Goal: Task Accomplishment & Management: Complete application form

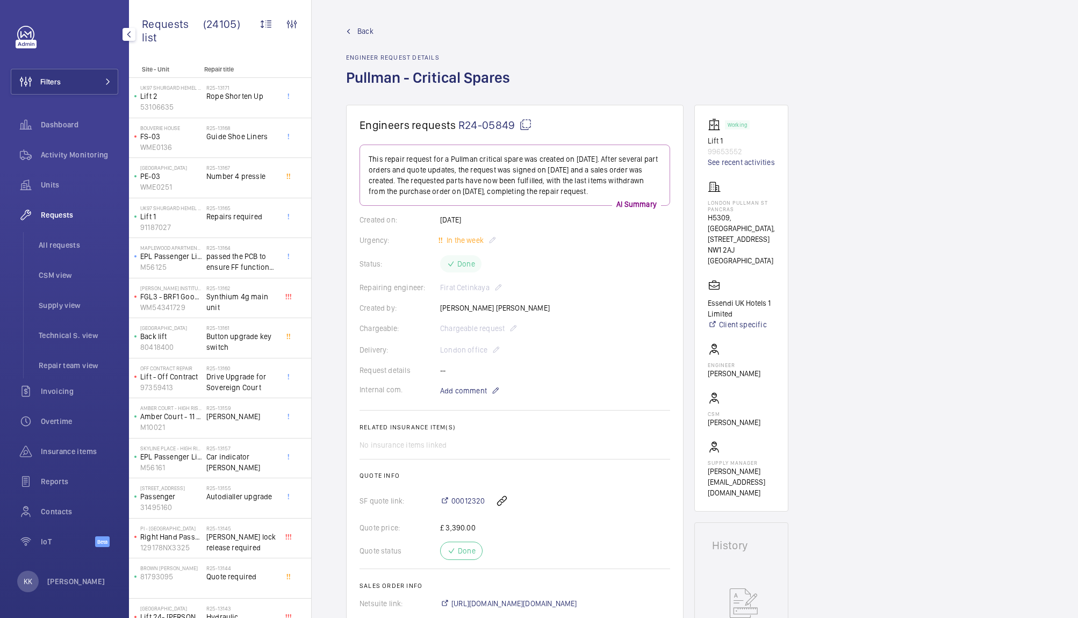
click at [95, 71] on button "Filters" at bounding box center [64, 82] width 107 height 26
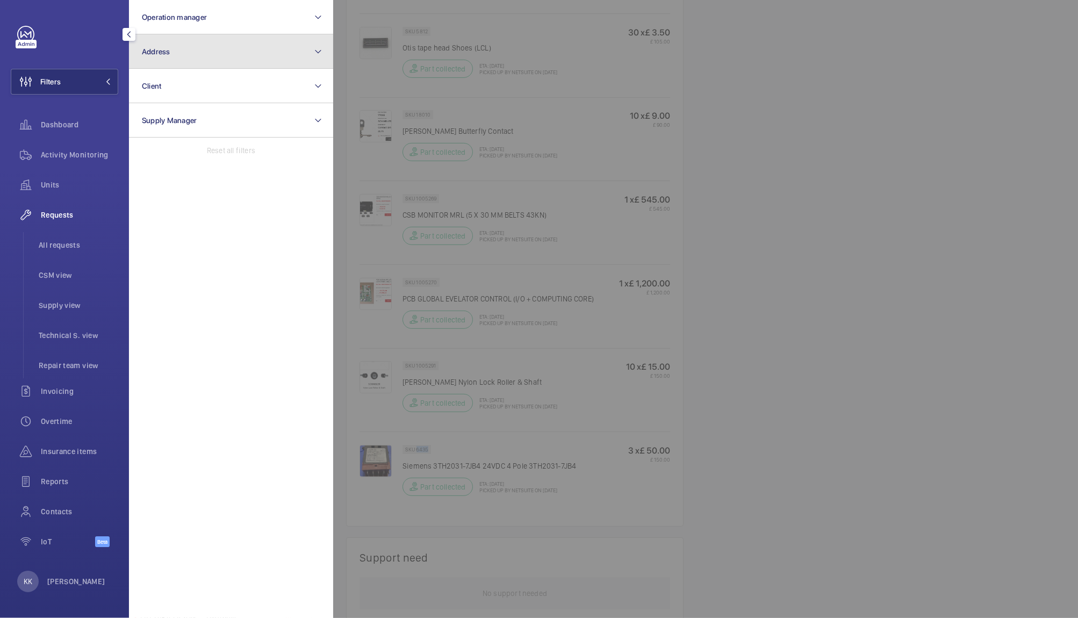
click at [210, 52] on button "Address" at bounding box center [231, 51] width 204 height 34
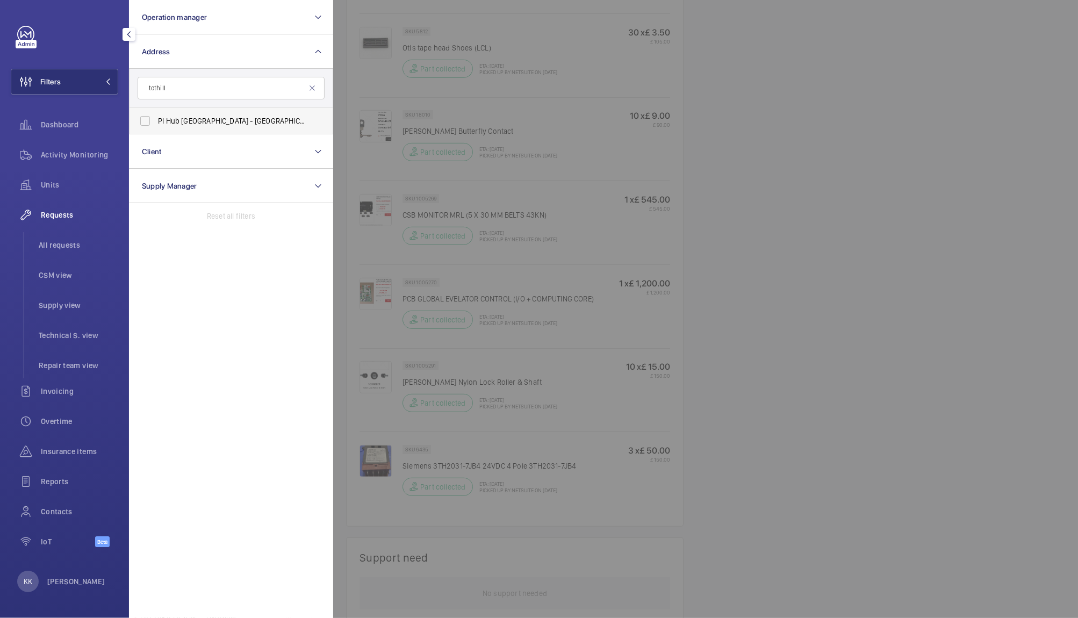
type input "tothill"
click at [174, 120] on span "PI Hub [GEOGRAPHIC_DATA], [GEOGRAPHIC_DATA] - [STREET_ADDRESS]" at bounding box center [232, 121] width 148 height 11
click at [156, 120] on input "PI Hub [GEOGRAPHIC_DATA], [GEOGRAPHIC_DATA] - [STREET_ADDRESS]" at bounding box center [144, 120] width 21 height 21
checkbox input "true"
click at [601, 119] on div at bounding box center [872, 309] width 1078 height 618
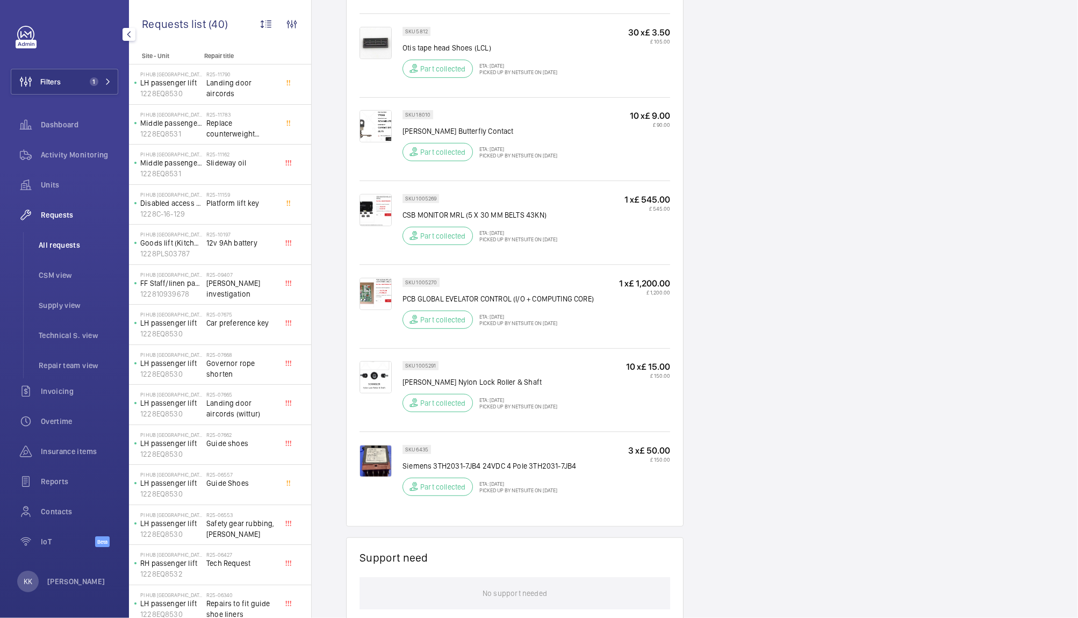
click at [53, 253] on li "All requests" at bounding box center [74, 245] width 88 height 26
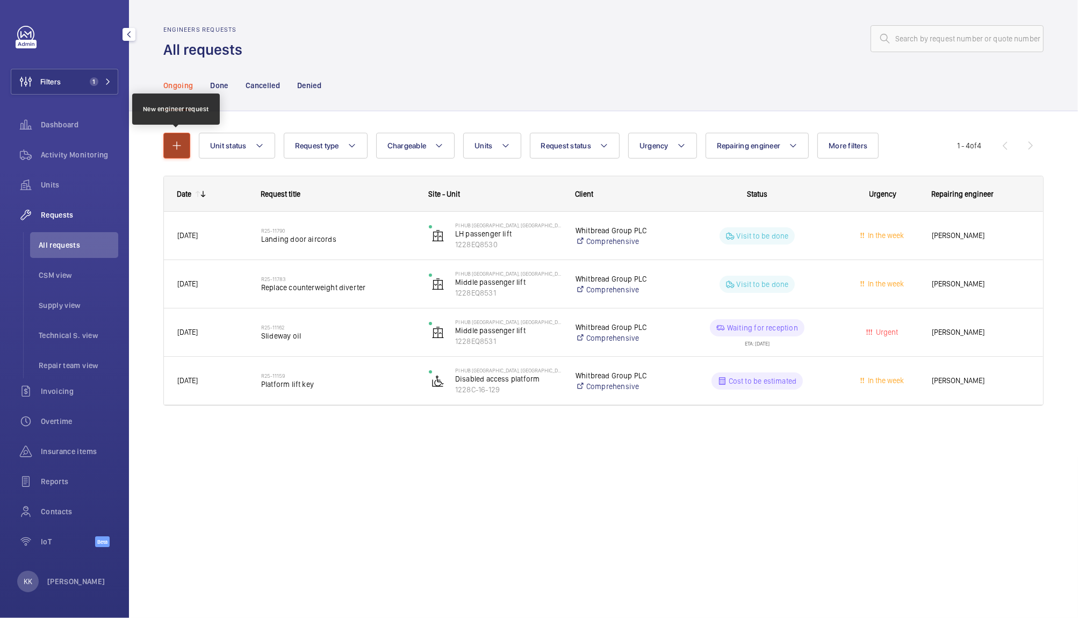
click at [170, 152] on button "button" at bounding box center [176, 146] width 27 height 26
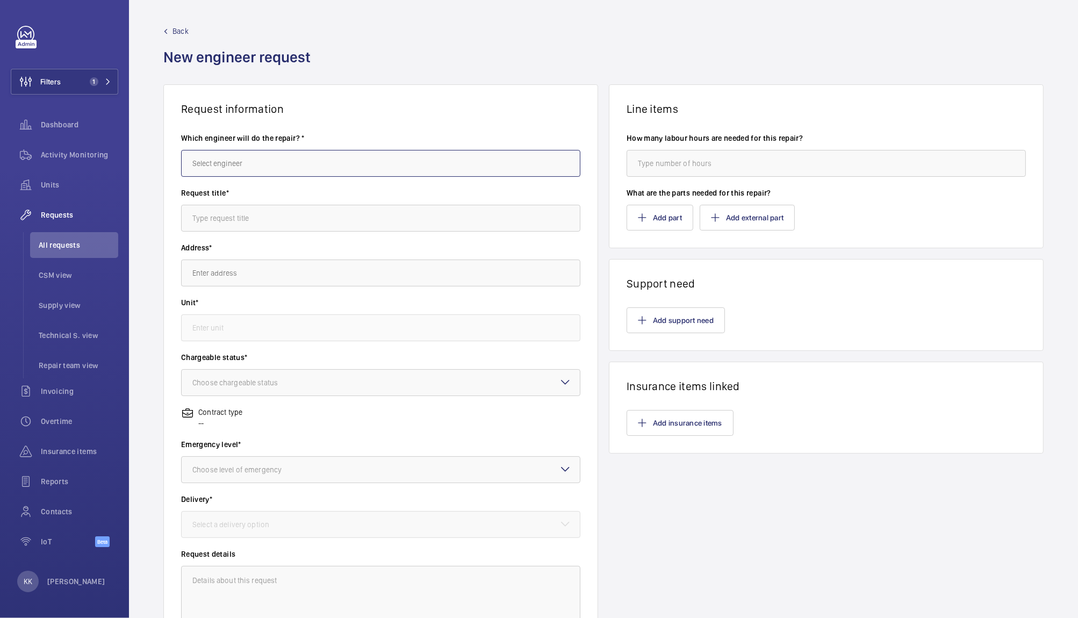
click at [291, 168] on input "text" at bounding box center [380, 163] width 399 height 27
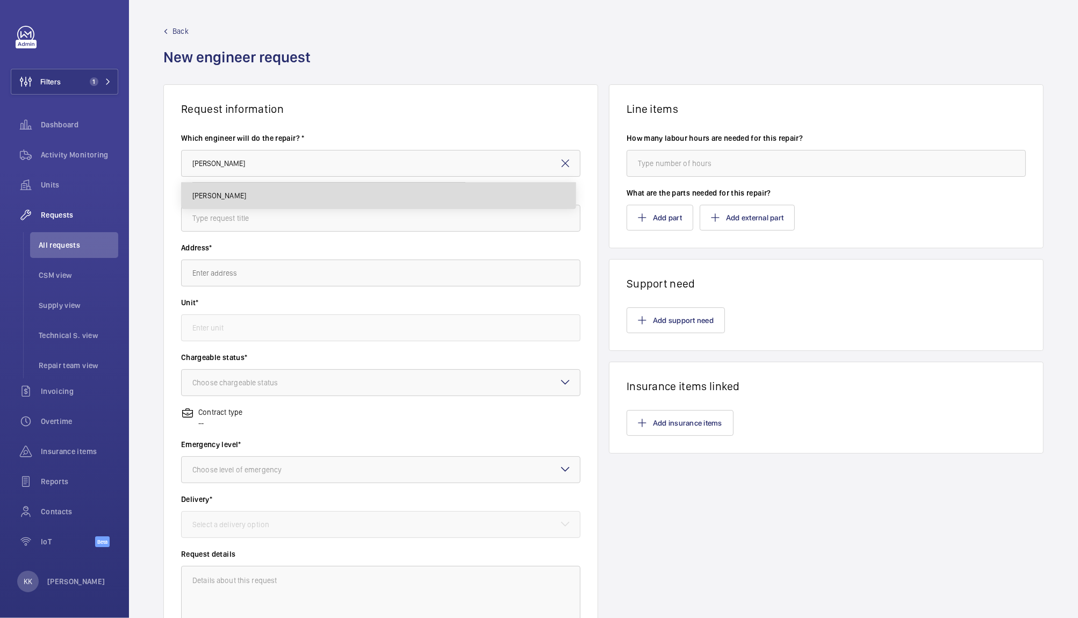
click at [248, 183] on mat-option "[PERSON_NAME]" at bounding box center [379, 196] width 394 height 26
type input "[PERSON_NAME]"
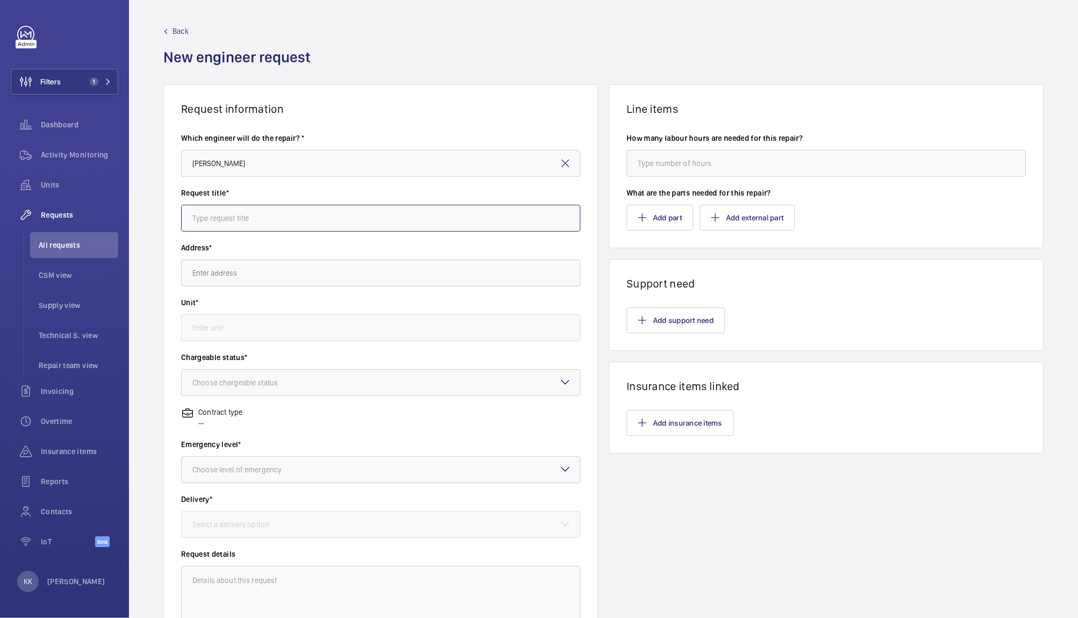
click at [242, 219] on input "text" at bounding box center [380, 218] width 399 height 27
type input "Insurance Standby - [DATE]"
click at [250, 280] on input "text" at bounding box center [380, 272] width 399 height 27
type input "r"
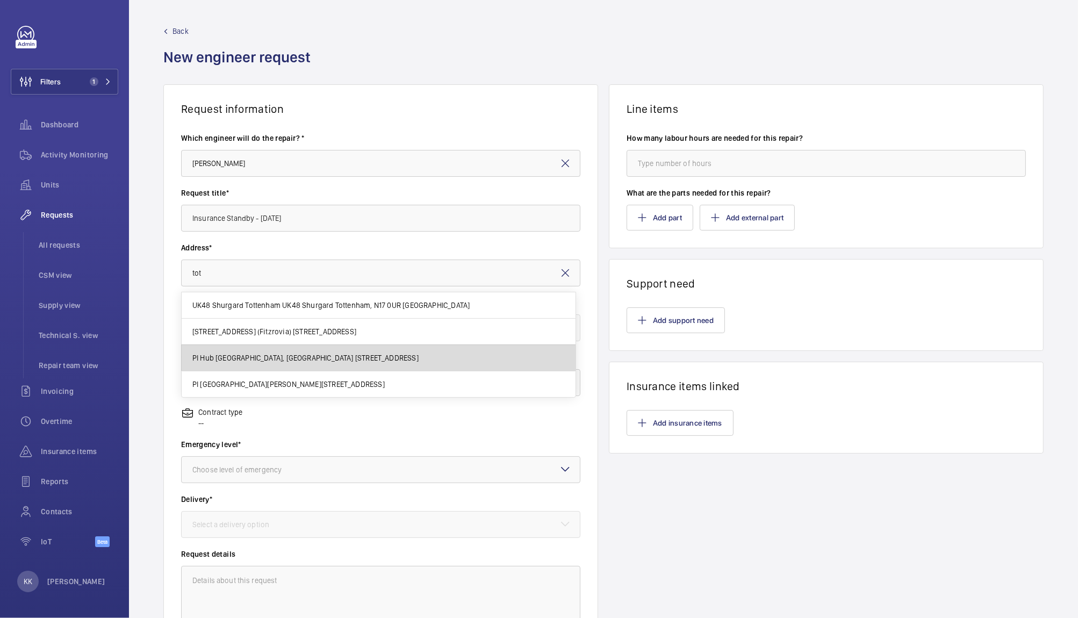
click at [250, 354] on span "PI Hub [GEOGRAPHIC_DATA], [GEOGRAPHIC_DATA] [STREET_ADDRESS]" at bounding box center [305, 357] width 226 height 11
type input "PI Hub [GEOGRAPHIC_DATA], [GEOGRAPHIC_DATA] [STREET_ADDRESS]"
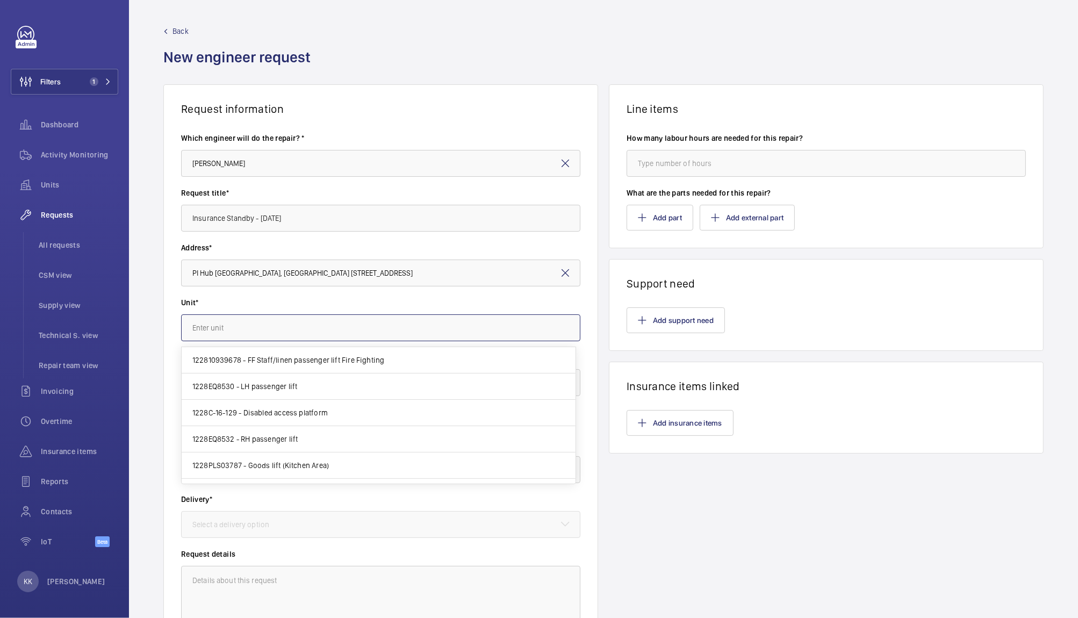
click at [211, 321] on input "text" at bounding box center [380, 327] width 399 height 27
click at [266, 387] on span "1228EQ8530 - LH passenger lift" at bounding box center [244, 386] width 105 height 11
type input "1228EQ8530 - LH passenger lift"
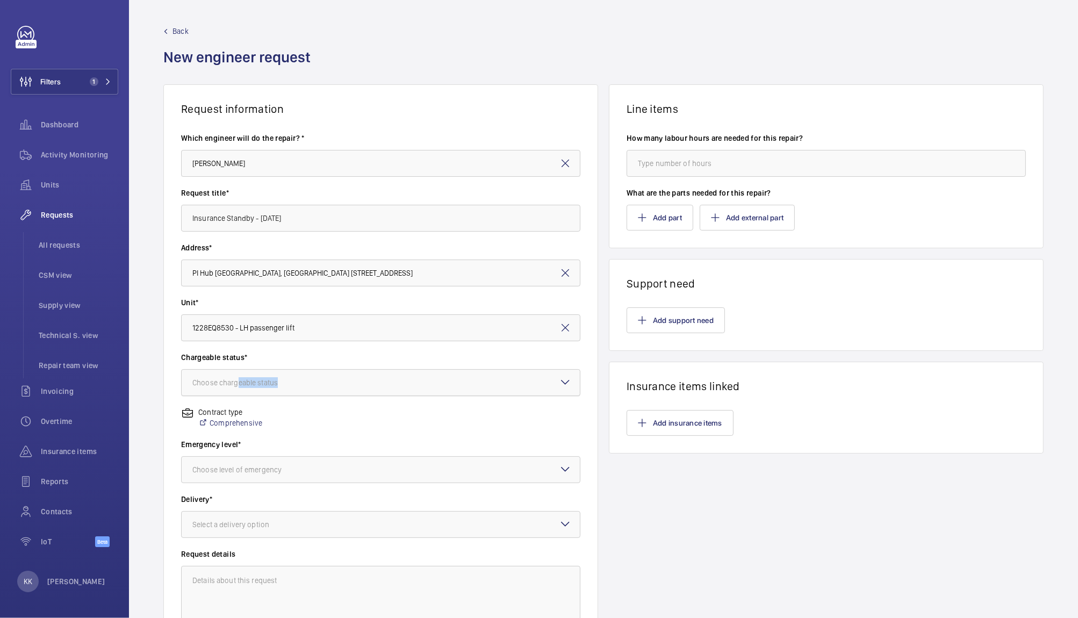
drag, startPoint x: 236, startPoint y: 366, endPoint x: 250, endPoint y: 377, distance: 17.7
click at [250, 377] on wm-front-input-dropdown "Chargeable status* Choose chargeable status" at bounding box center [380, 374] width 399 height 44
click at [250, 377] on div "Choose chargeable status" at bounding box center [248, 382] width 112 height 11
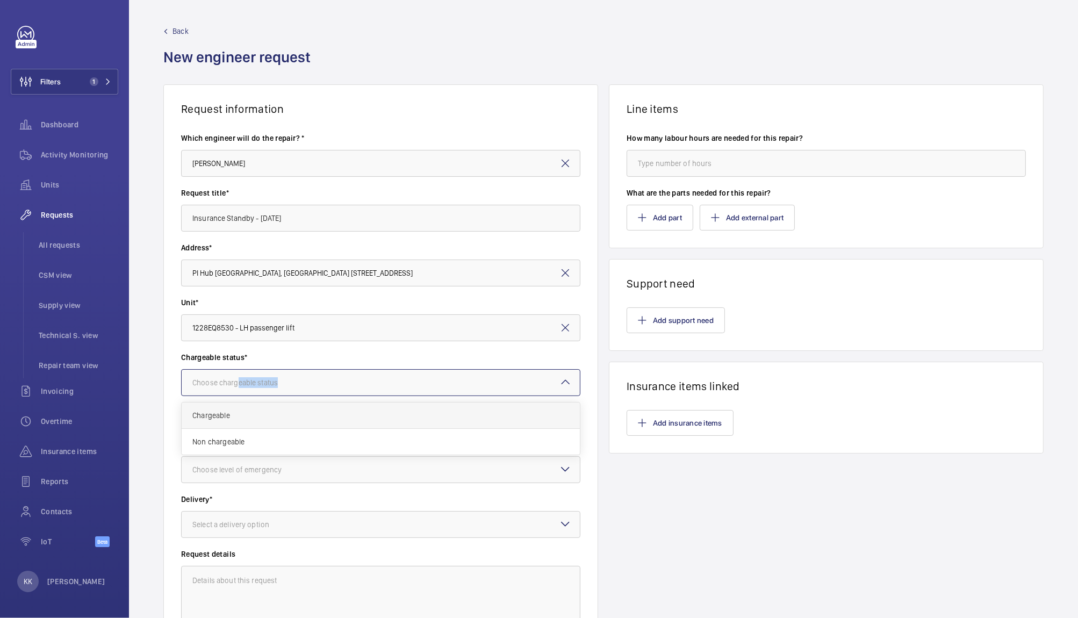
click at [228, 422] on div "Chargeable" at bounding box center [381, 415] width 398 height 26
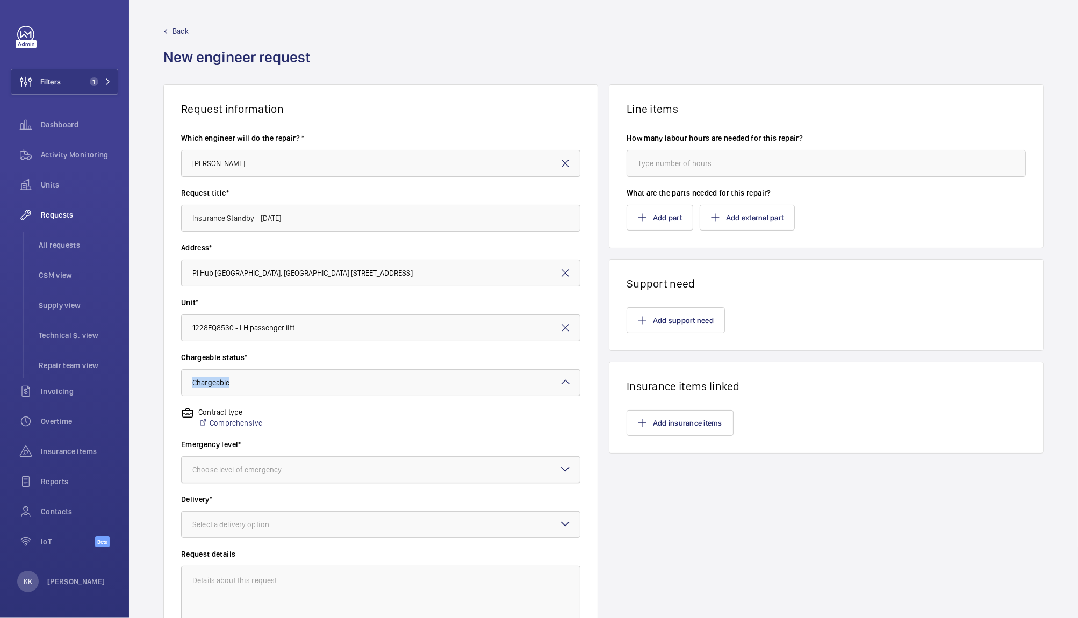
click at [237, 471] on div "Choose level of emergency" at bounding box center [250, 469] width 116 height 11
click at [224, 525] on span "This week" at bounding box center [380, 528] width 377 height 11
click at [249, 528] on div "Select a delivery option" at bounding box center [244, 524] width 104 height 11
click at [214, 579] on span "On site" at bounding box center [380, 584] width 377 height 11
click at [720, 158] on input "number" at bounding box center [825, 163] width 399 height 27
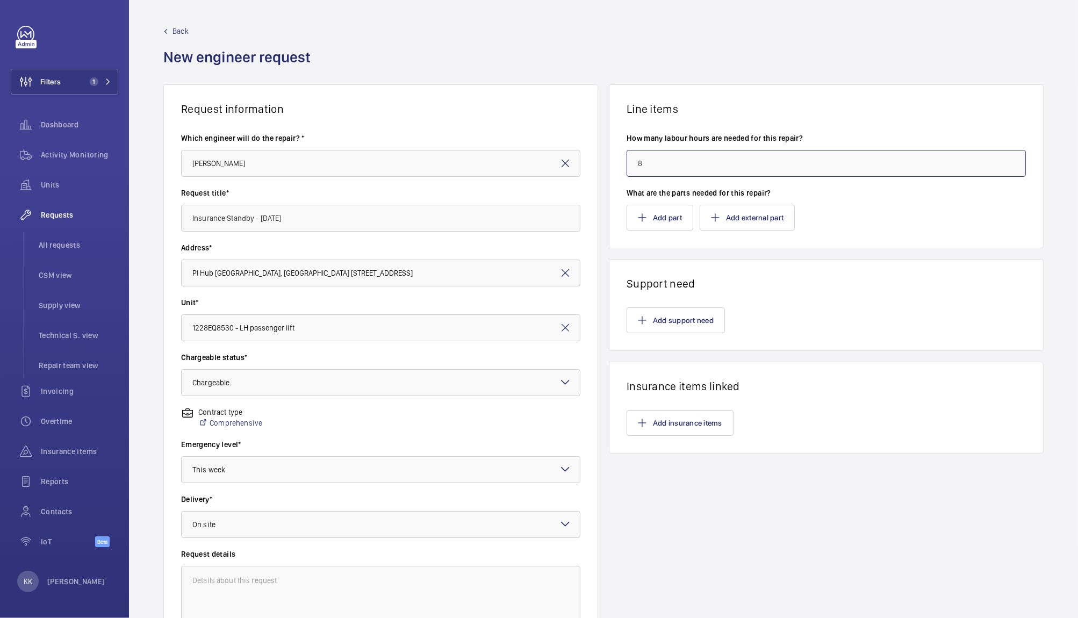
type input "8"
click at [830, 107] on h1 "Line items" at bounding box center [825, 108] width 399 height 13
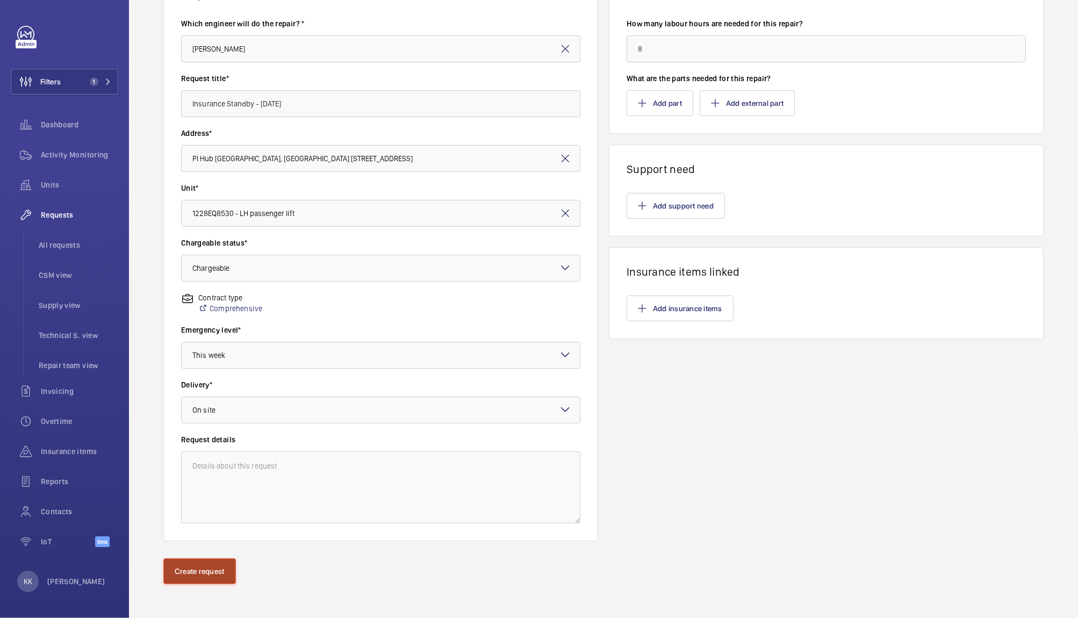
click at [183, 573] on button "Create request" at bounding box center [199, 571] width 73 height 26
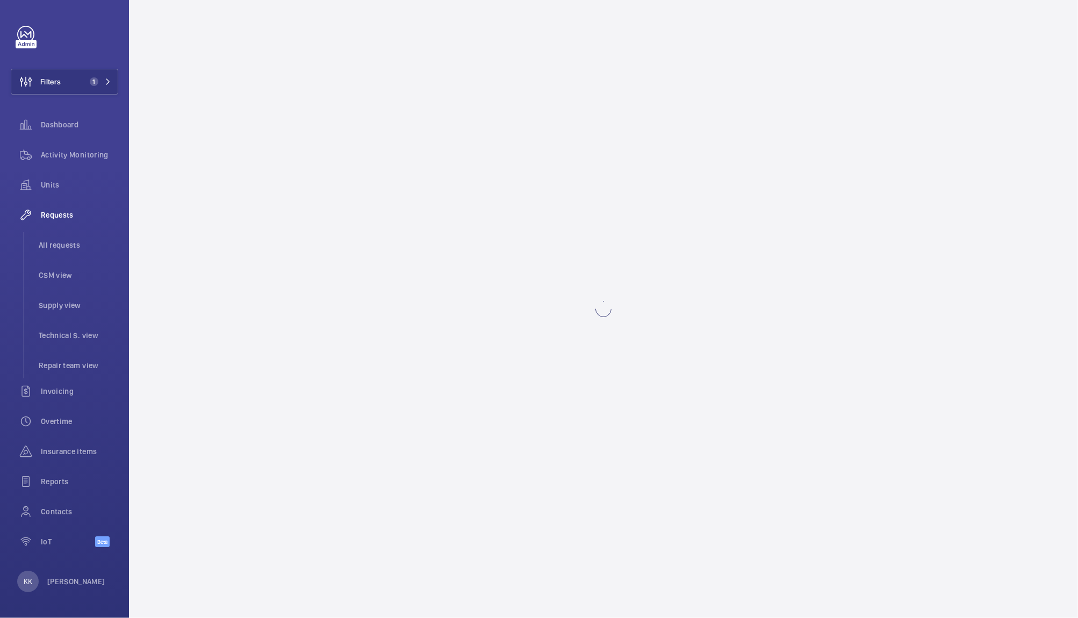
scroll to position [0, 0]
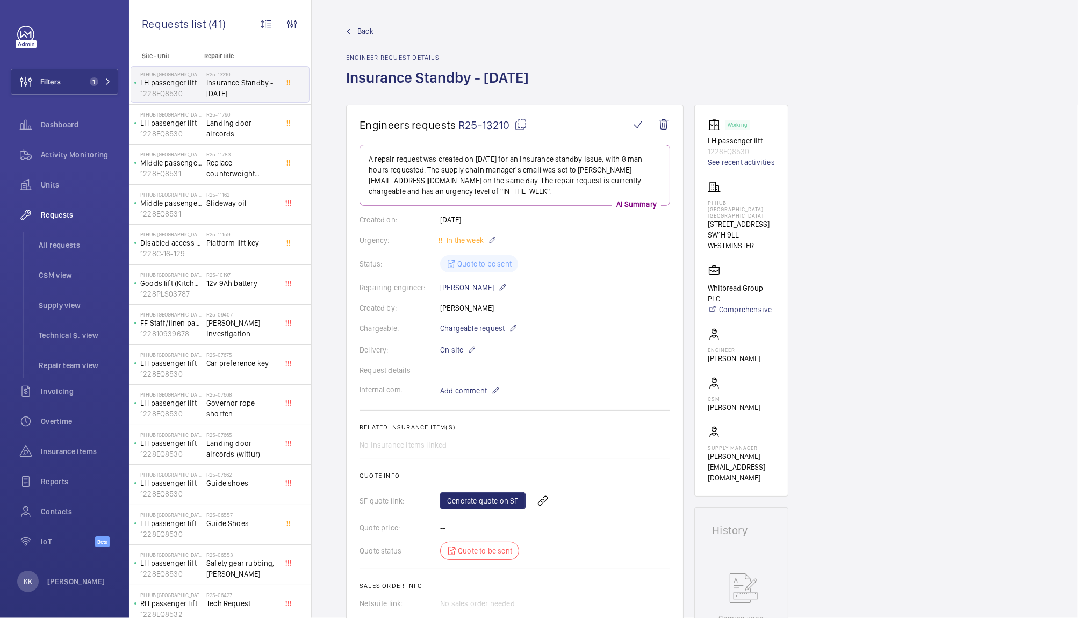
click at [459, 481] on wm-front-card-body "A repair request was created on [DATE] for an insurance standby issue, with 8 m…" at bounding box center [514, 377] width 311 height 464
click at [464, 498] on link "Generate quote on SF" at bounding box center [482, 500] width 85 height 17
drag, startPoint x: 682, startPoint y: 81, endPoint x: 340, endPoint y: 85, distance: 342.8
click at [340, 85] on wm-front-admin-header "Back Engineer request details Insurance Standby - [DATE]" at bounding box center [695, 52] width 766 height 105
copy h1 "Insurance Standby - [DATE]"
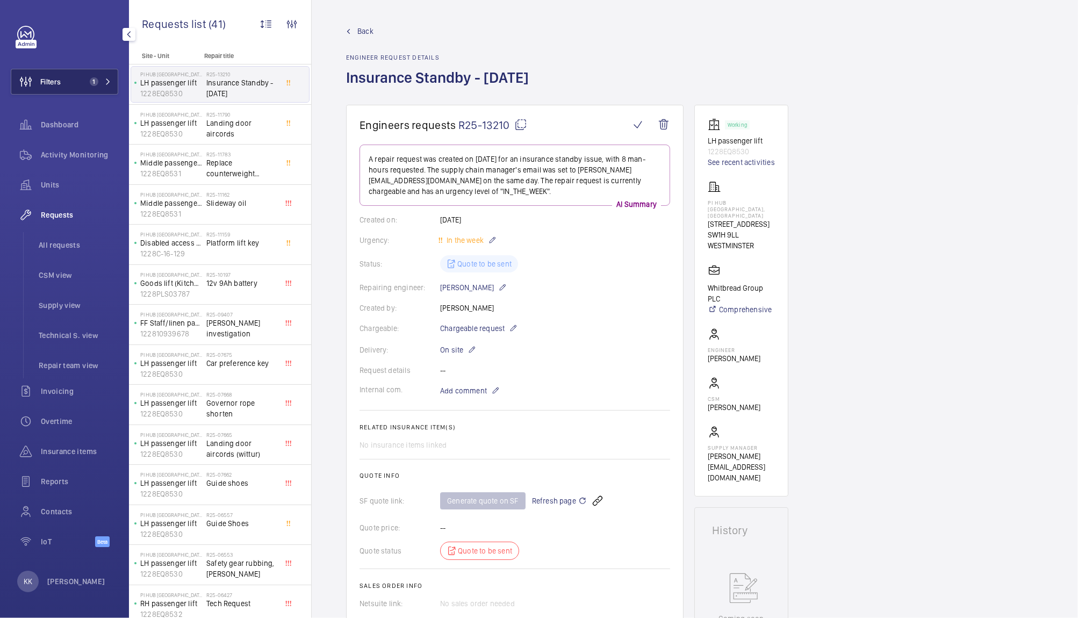
click at [70, 71] on button "Filters 1" at bounding box center [64, 82] width 107 height 26
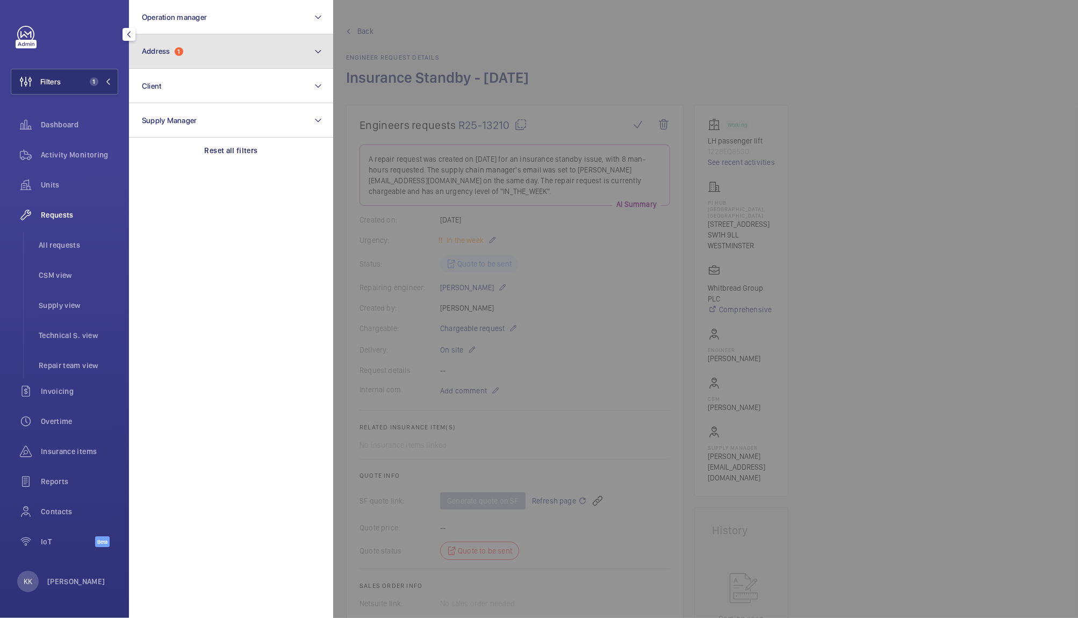
click at [146, 68] on button "Address 1" at bounding box center [231, 51] width 204 height 34
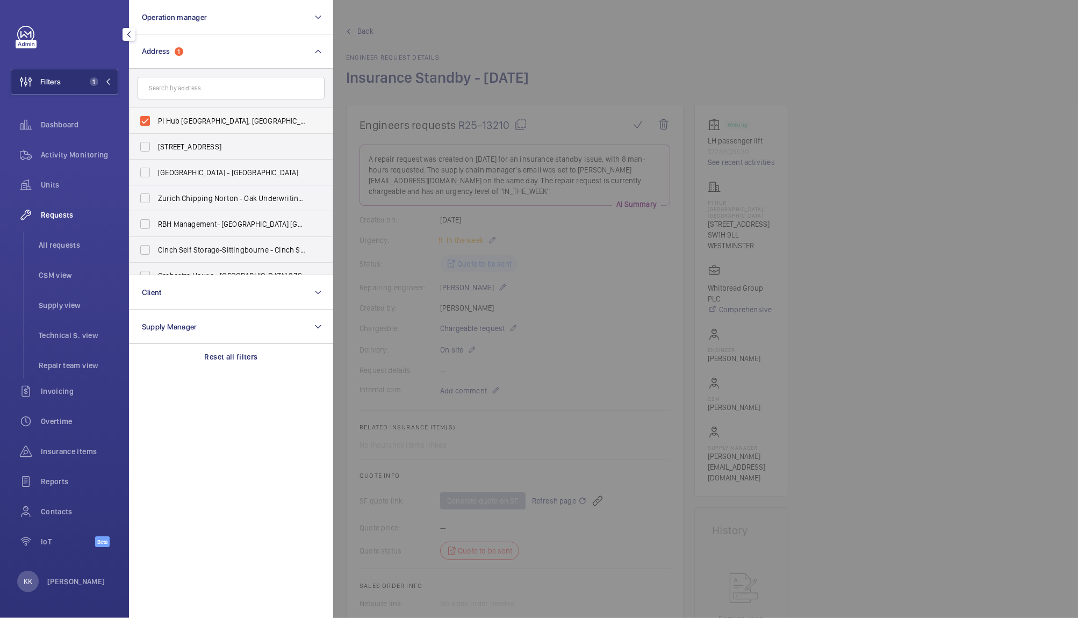
click at [168, 122] on span "PI Hub [GEOGRAPHIC_DATA], [GEOGRAPHIC_DATA] - [STREET_ADDRESS]" at bounding box center [232, 121] width 148 height 11
click at [156, 122] on input "PI Hub [GEOGRAPHIC_DATA], [GEOGRAPHIC_DATA] - [STREET_ADDRESS]" at bounding box center [144, 120] width 21 height 21
checkbox input "false"
click at [162, 93] on input "text" at bounding box center [231, 88] width 187 height 23
type input "kings"
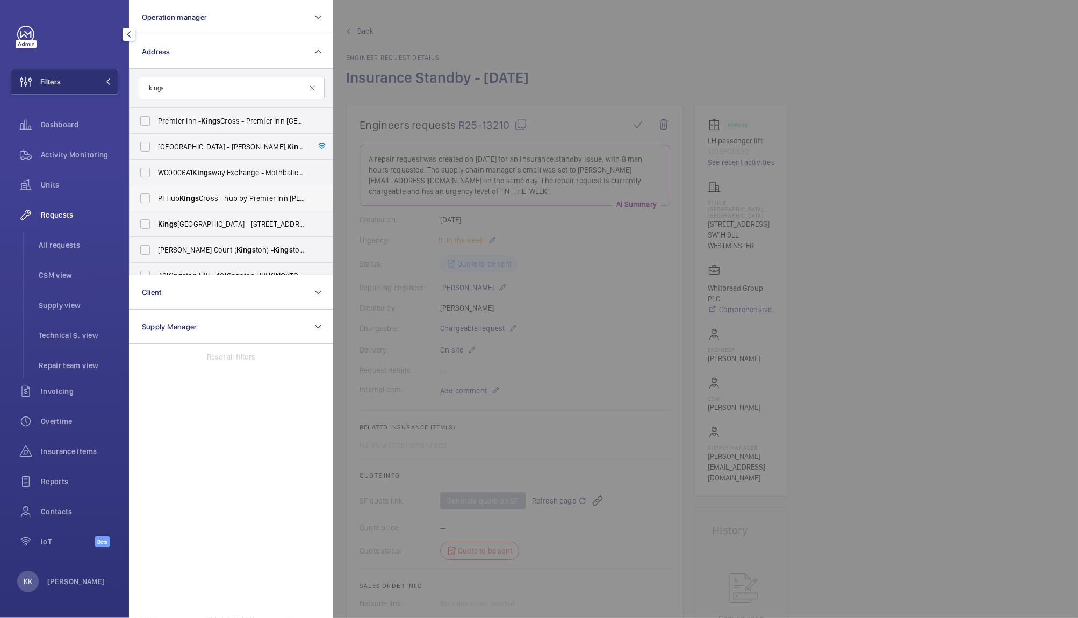
click at [184, 201] on span "Kings" at bounding box center [188, 198] width 19 height 9
click at [156, 201] on input "PI Hub Kings Cross - hub by Premier Inn [PERSON_NAME][GEOGRAPHIC_DATA], [GEOGRA…" at bounding box center [144, 198] width 21 height 21
checkbox input "true"
click at [456, 73] on div at bounding box center [872, 309] width 1078 height 618
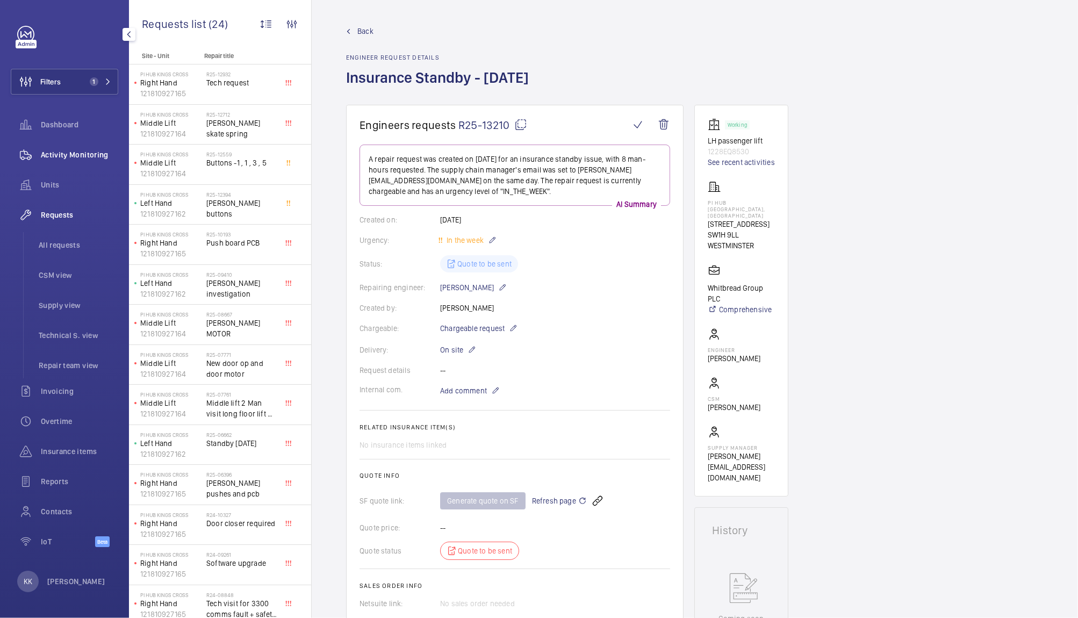
click at [69, 153] on span "Activity Monitoring" at bounding box center [79, 154] width 77 height 11
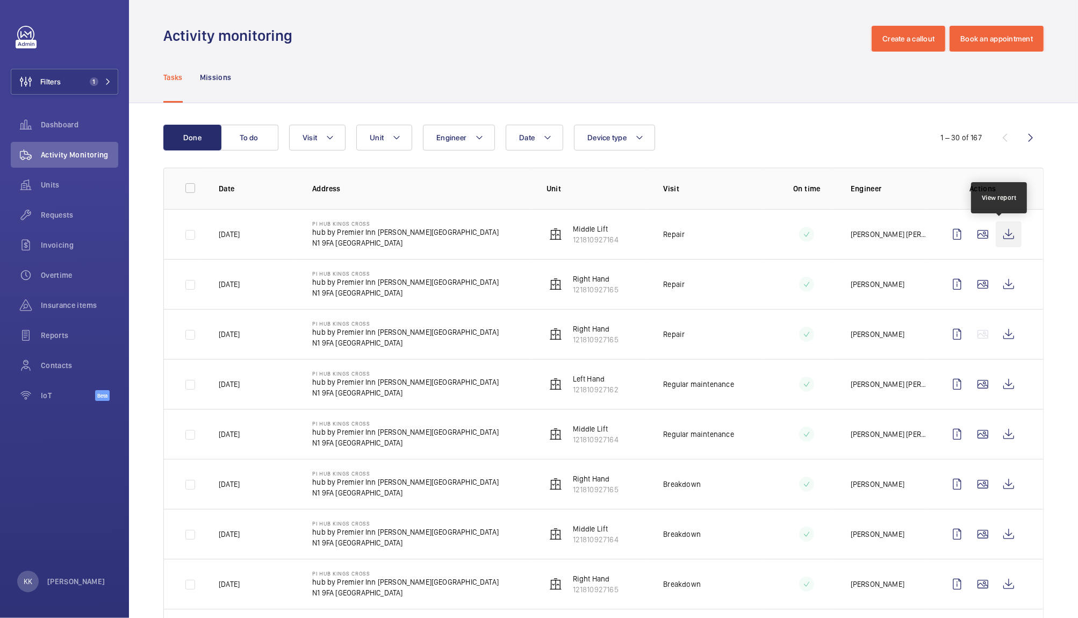
click at [1001, 241] on wm-front-icon-button at bounding box center [1009, 234] width 26 height 26
click at [63, 215] on span "Requests" at bounding box center [79, 215] width 77 height 11
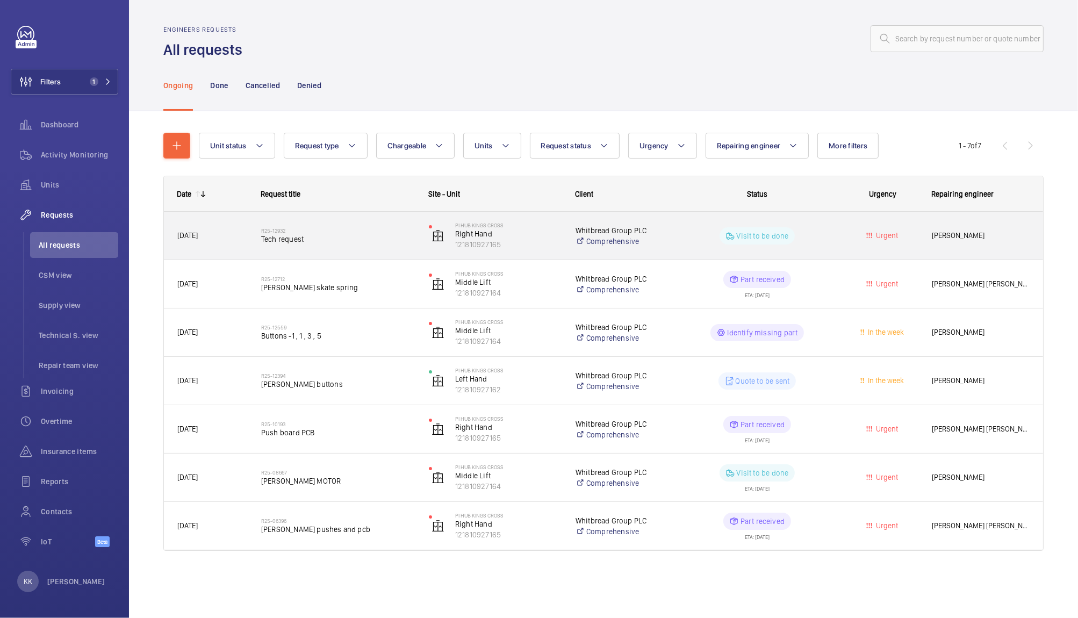
click at [318, 238] on span "Tech request" at bounding box center [338, 239] width 154 height 11
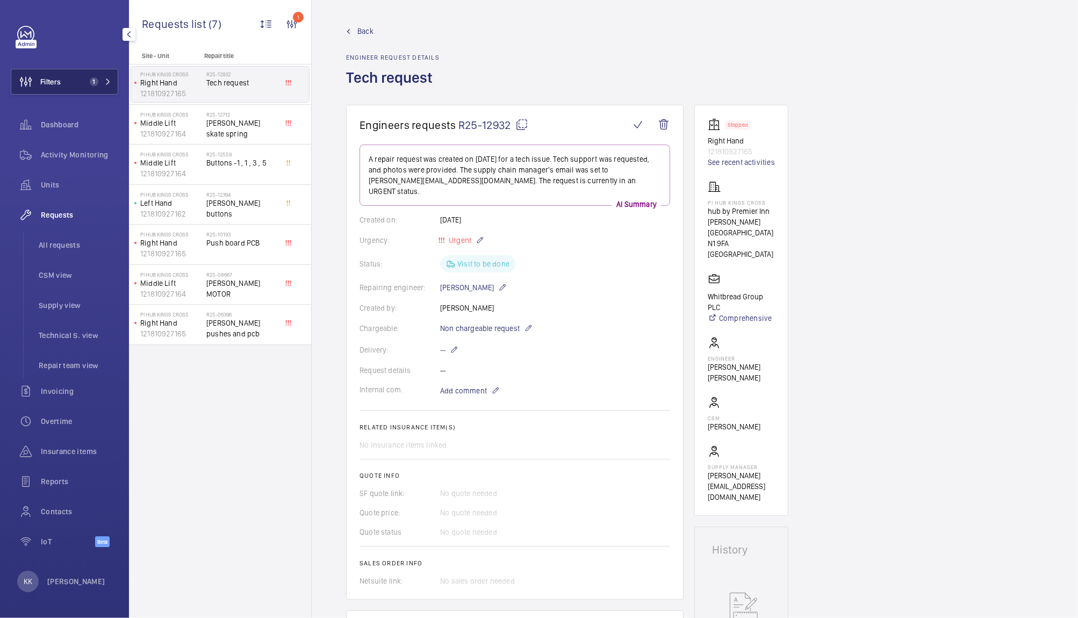
click at [47, 88] on span "Filters" at bounding box center [35, 82] width 49 height 26
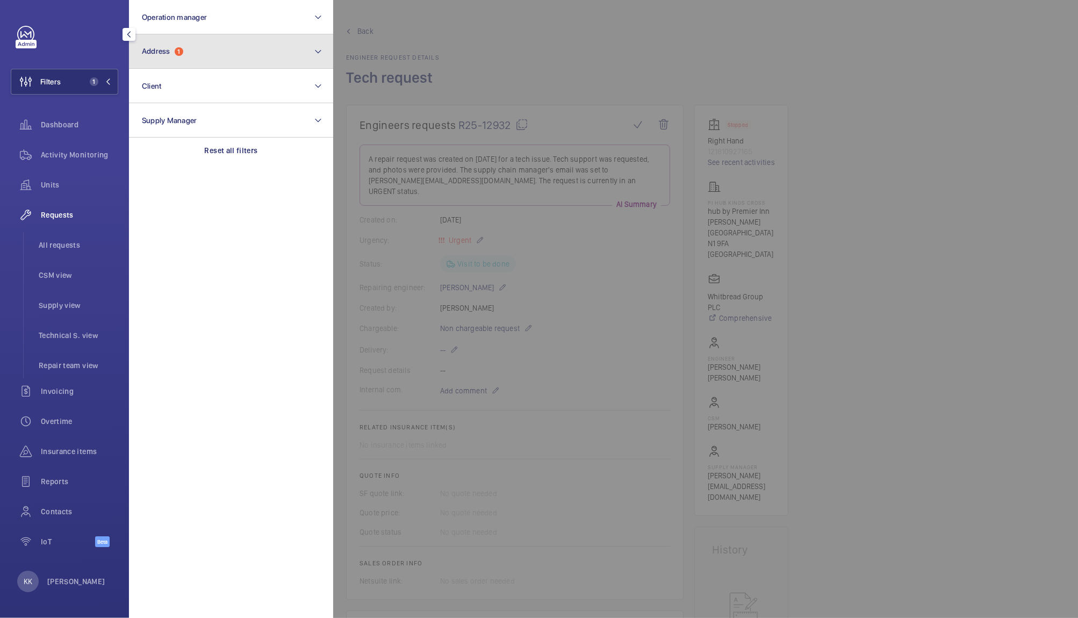
click at [176, 60] on button "Address 1" at bounding box center [231, 51] width 204 height 34
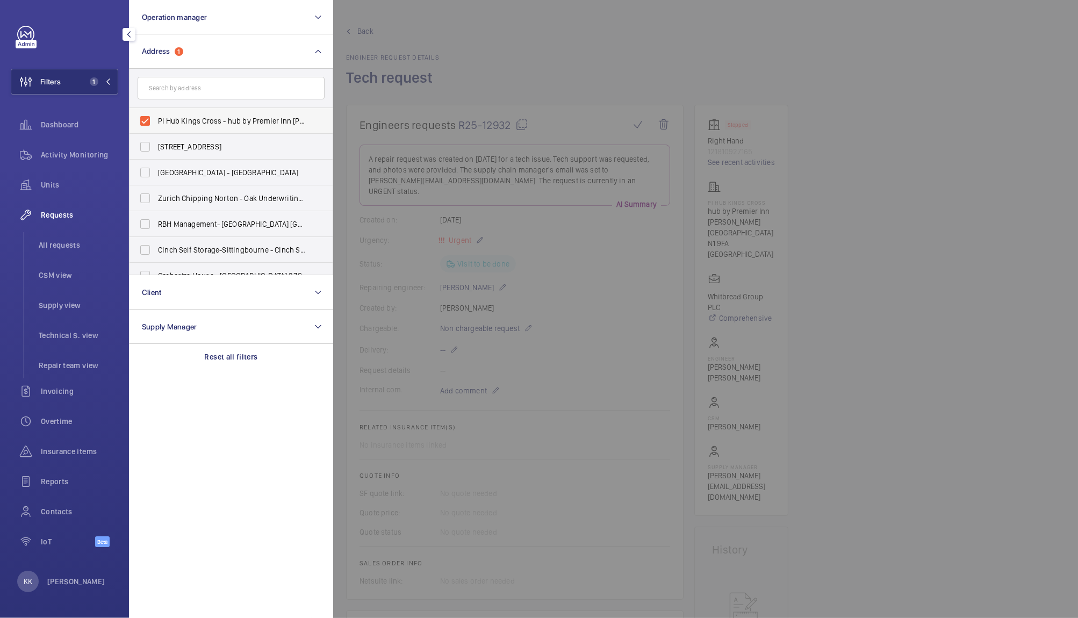
click at [195, 120] on span "PI Hub Kings Cross - hub by Premier Inn [PERSON_NAME][GEOGRAPHIC_DATA], [GEOGRA…" at bounding box center [232, 121] width 148 height 11
click at [156, 120] on input "PI Hub Kings Cross - hub by Premier Inn [PERSON_NAME][GEOGRAPHIC_DATA], [GEOGRA…" at bounding box center [144, 120] width 21 height 21
checkbox input "false"
click at [168, 18] on span "Operation manager" at bounding box center [174, 17] width 65 height 9
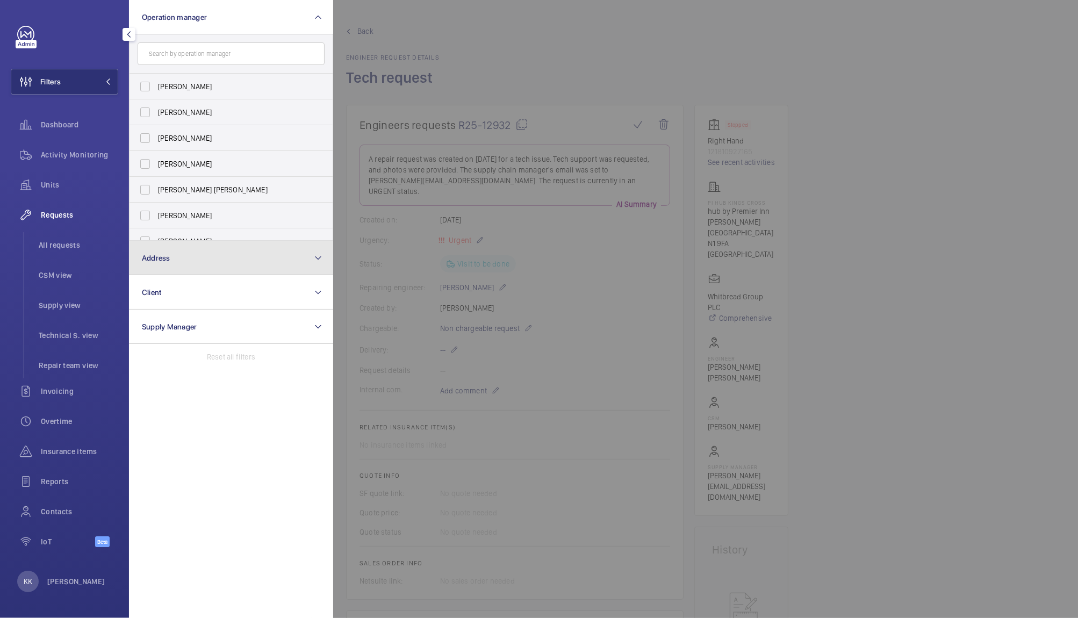
click at [193, 241] on button "Address" at bounding box center [231, 258] width 204 height 34
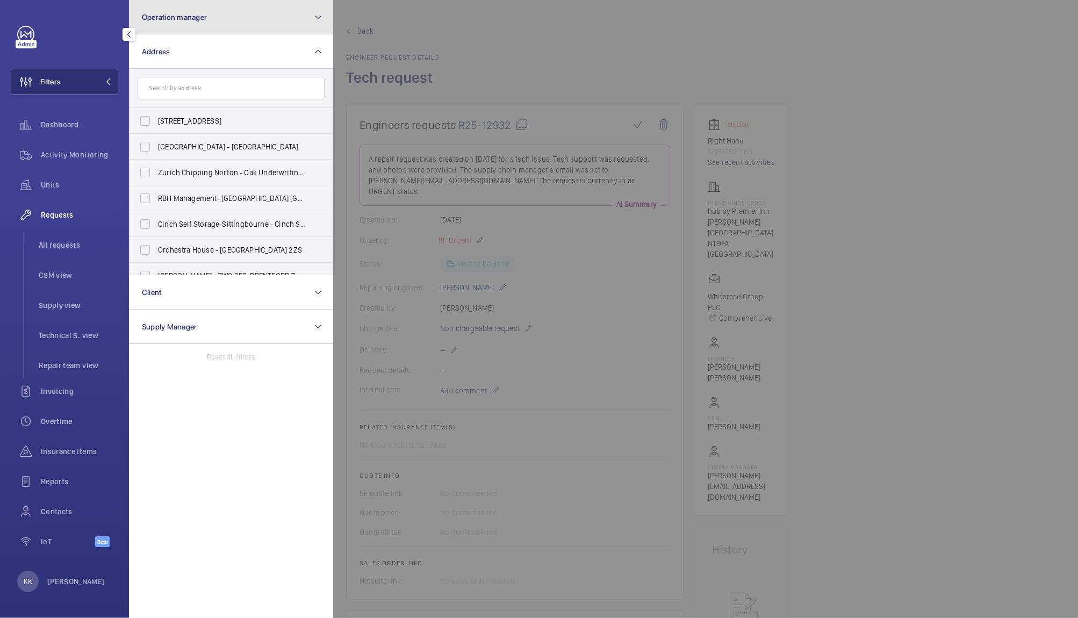
click at [182, 29] on button "Operation manager" at bounding box center [231, 17] width 204 height 34
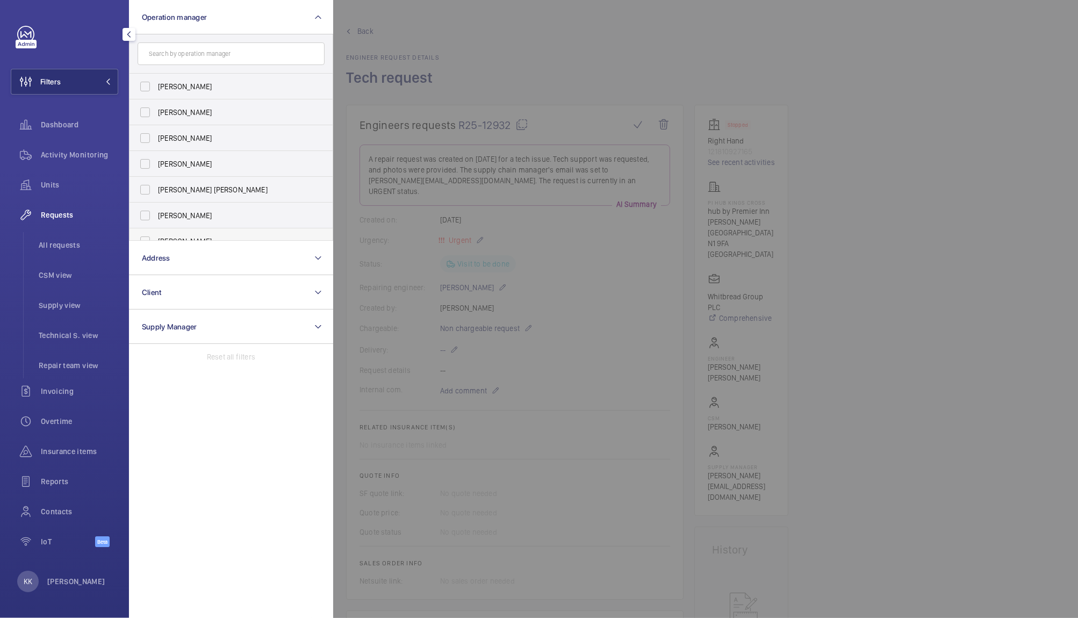
click at [190, 231] on label "[PERSON_NAME]" at bounding box center [222, 241] width 187 height 26
click at [156, 231] on input "[PERSON_NAME]" at bounding box center [144, 240] width 21 height 21
checkbox input "true"
click at [489, 68] on div at bounding box center [872, 309] width 1078 height 618
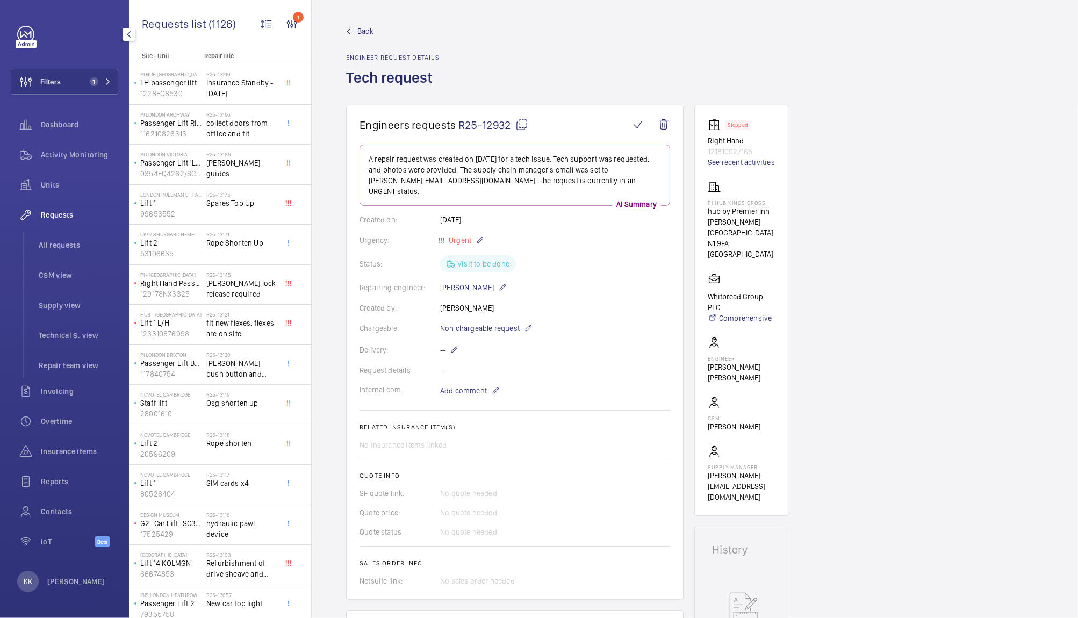
click at [88, 169] on div "Activity Monitoring" at bounding box center [64, 157] width 107 height 30
click at [46, 192] on div "Units" at bounding box center [64, 185] width 107 height 26
